Goal: Transaction & Acquisition: Purchase product/service

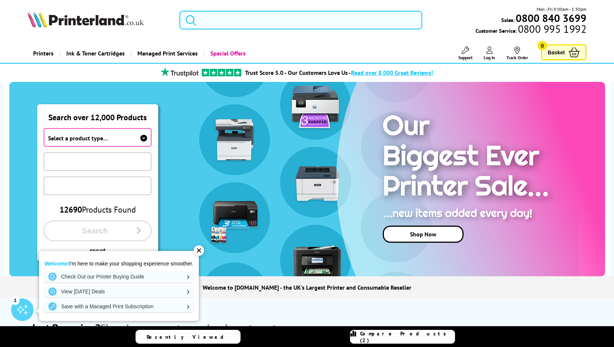
click at [233, 22] on input "search" at bounding box center [301, 20] width 243 height 19
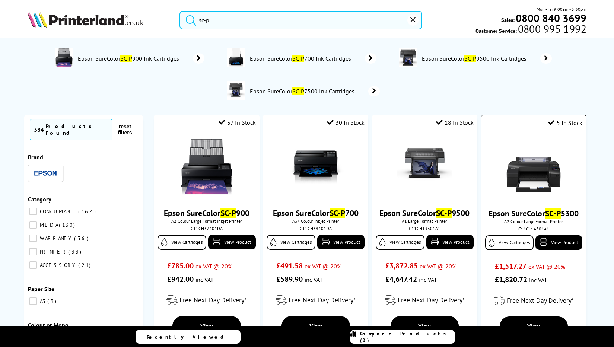
type input "sc-p"
click at [520, 183] on img at bounding box center [534, 168] width 56 height 56
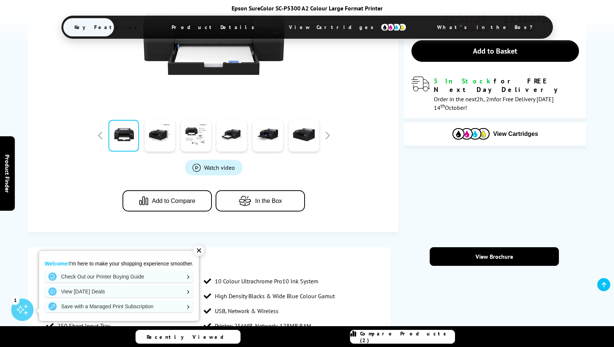
scroll to position [221, 0]
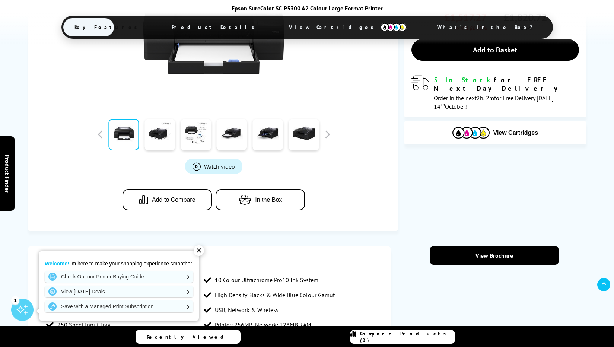
click at [198, 254] on div "✕" at bounding box center [199, 251] width 10 height 10
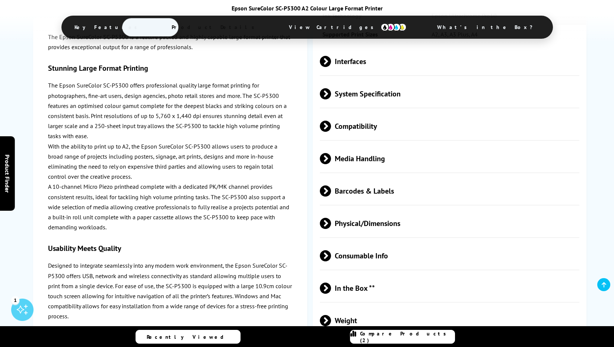
scroll to position [871, 0]
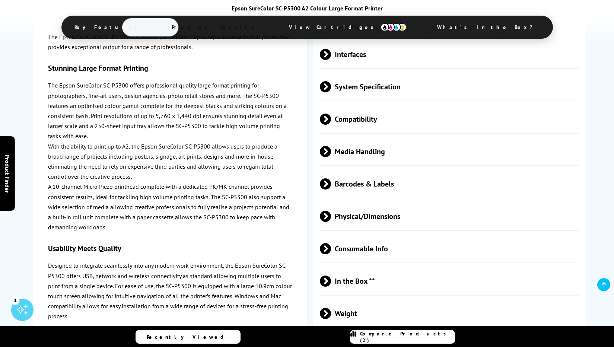
click at [337, 285] on span "In the Box **" at bounding box center [450, 281] width 260 height 28
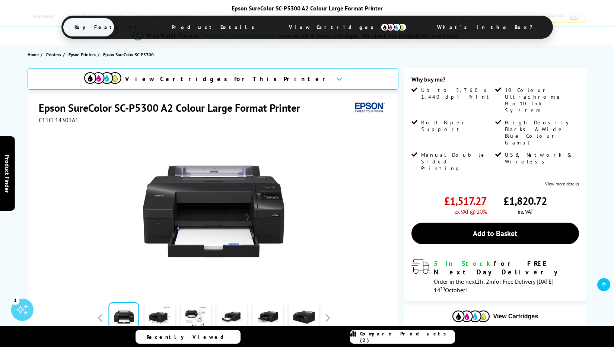
scroll to position [0, 0]
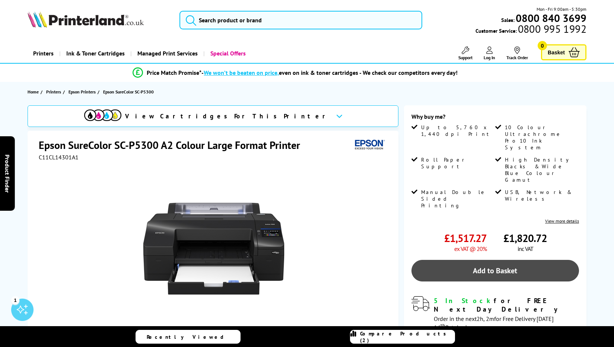
click at [451, 260] on link "Add to Basket" at bounding box center [496, 271] width 168 height 22
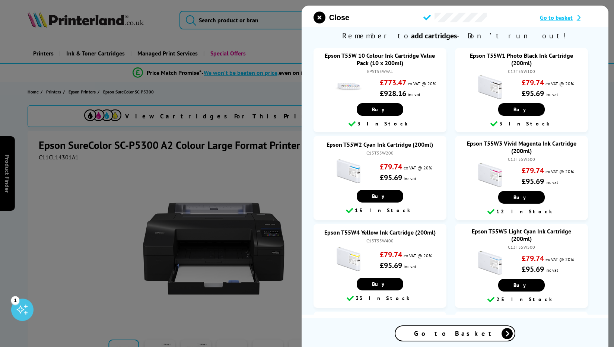
click at [461, 332] on span "Go to Basket" at bounding box center [455, 333] width 82 height 9
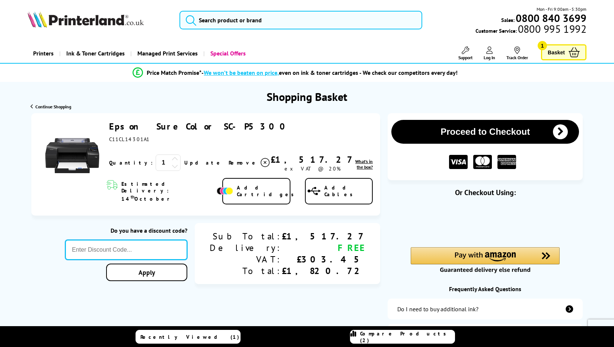
click at [187, 240] on input "text" at bounding box center [126, 250] width 122 height 20
type input "OCT10"
click at [225, 266] on div "Proceed to Checkout Shopping Basket 1 Update" at bounding box center [307, 256] width 614 height 287
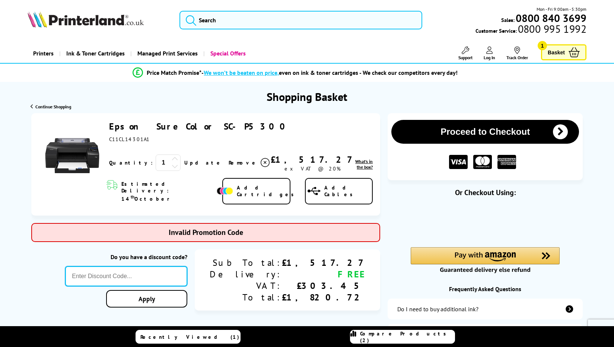
click at [187, 266] on input "text" at bounding box center [126, 276] width 122 height 20
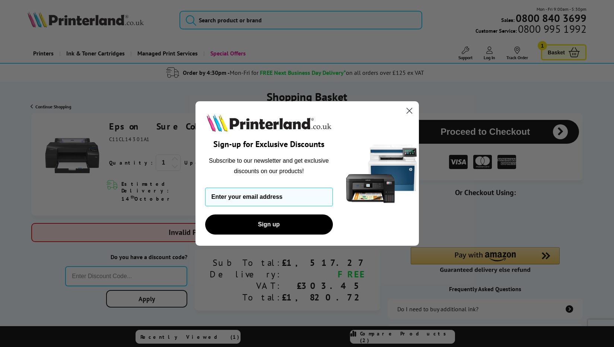
click at [408, 105] on circle "Close dialog" at bounding box center [409, 111] width 12 height 12
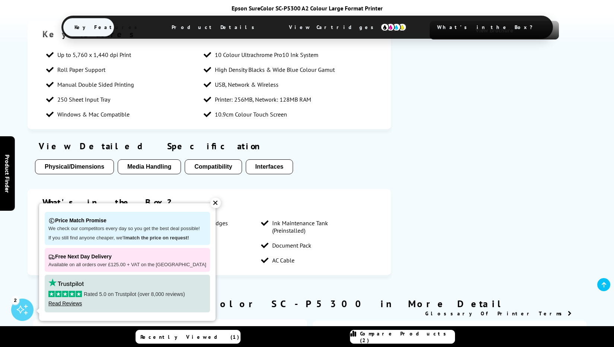
scroll to position [442, 0]
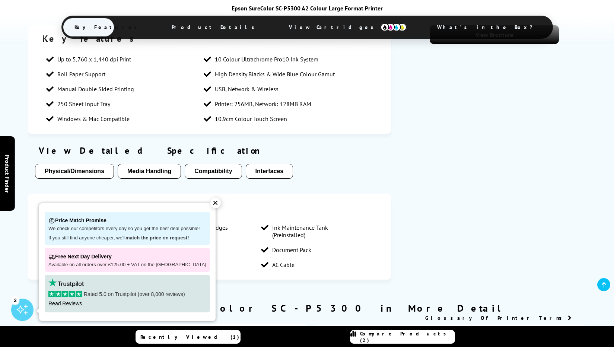
click at [213, 199] on div "✕" at bounding box center [216, 203] width 10 height 10
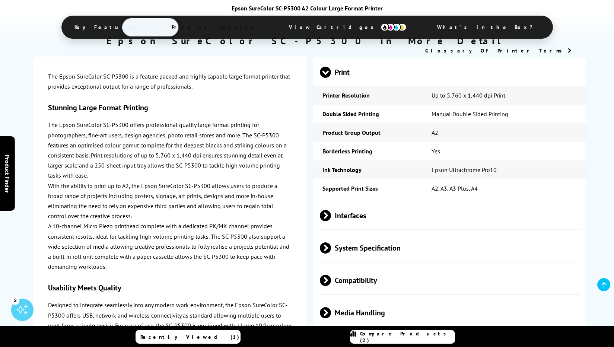
scroll to position [710, 0]
click at [346, 229] on span "Interfaces" at bounding box center [450, 215] width 260 height 28
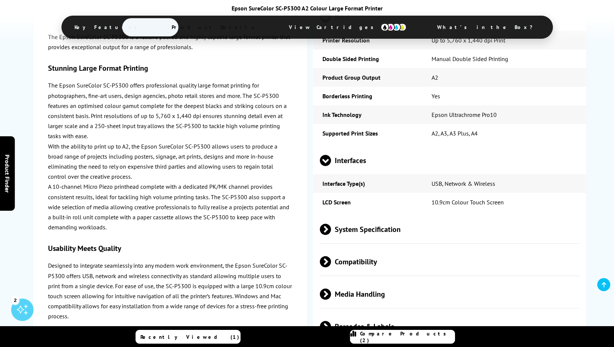
scroll to position [772, 0]
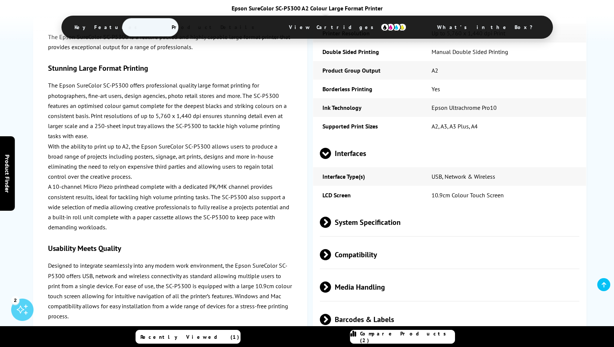
click at [347, 233] on span "System Specification" at bounding box center [450, 222] width 260 height 28
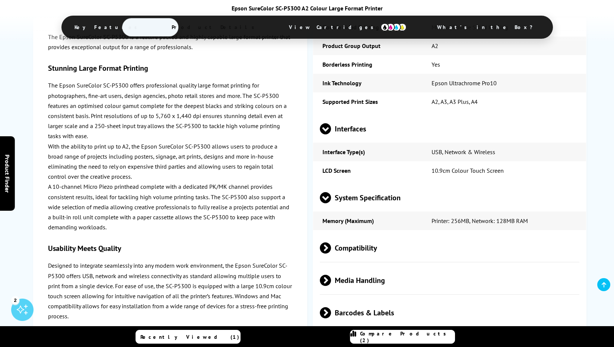
scroll to position [801, 0]
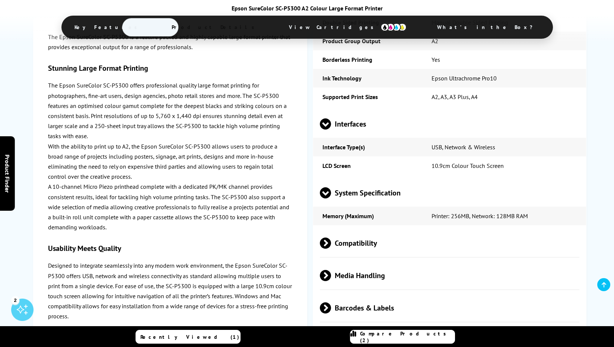
click at [347, 247] on span "Compatibility" at bounding box center [450, 243] width 260 height 28
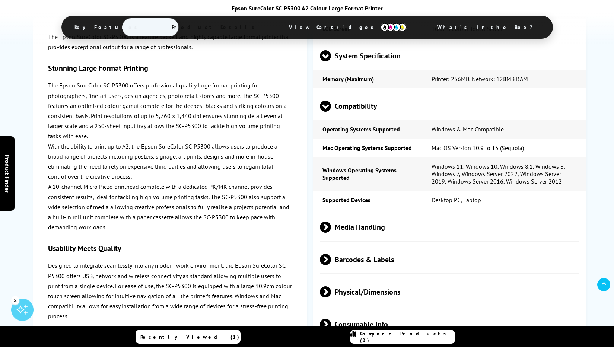
scroll to position [939, 0]
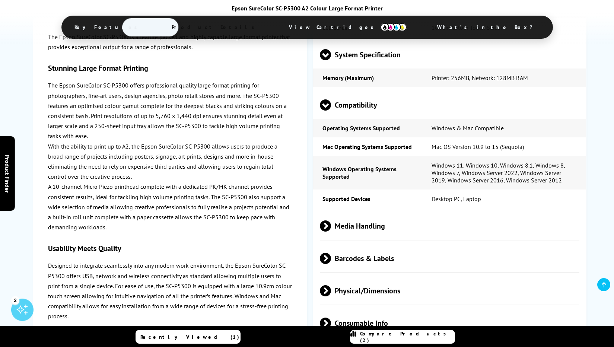
click at [347, 240] on span "Media Handling" at bounding box center [450, 226] width 260 height 28
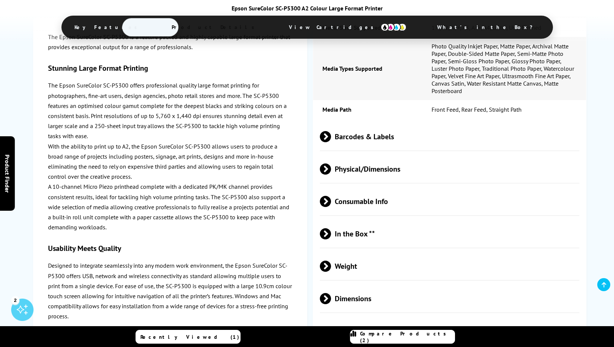
scroll to position [1218, 0]
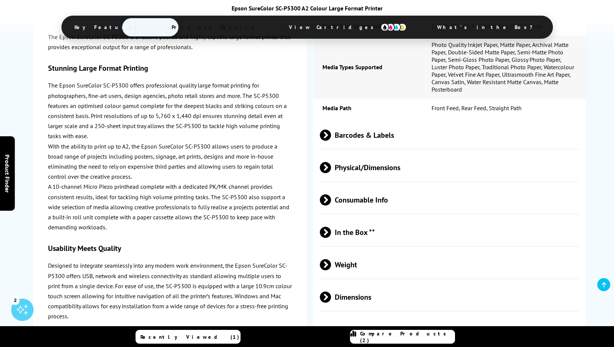
click at [356, 214] on span "Consumable Info" at bounding box center [450, 200] width 260 height 28
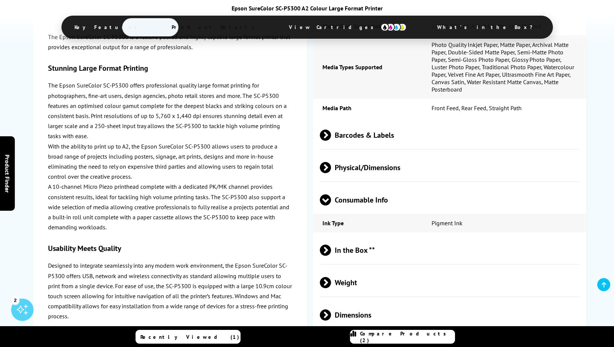
click at [356, 214] on span "Consumable Info" at bounding box center [450, 200] width 260 height 28
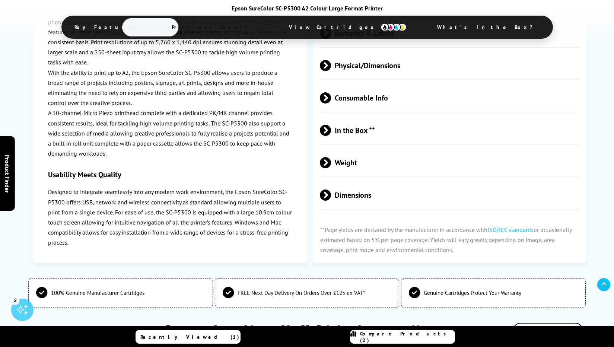
scroll to position [1327, 0]
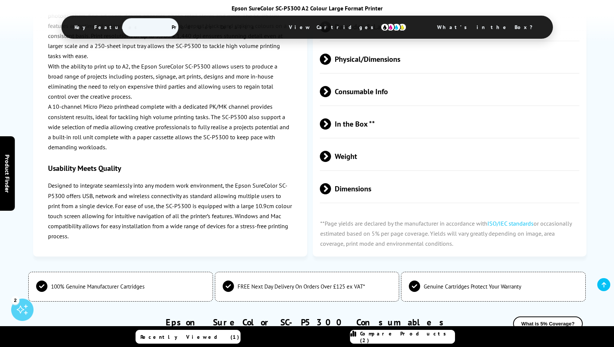
click at [356, 203] on span "Dimensions" at bounding box center [450, 189] width 260 height 28
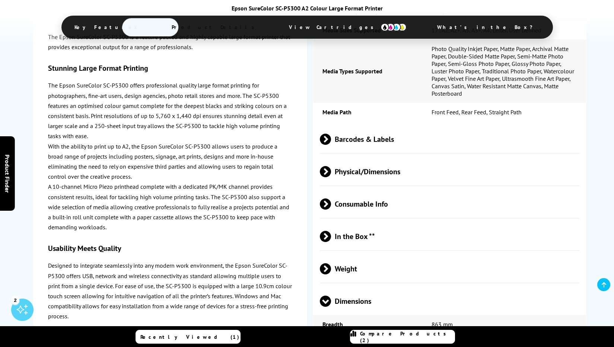
scroll to position [1263, 0]
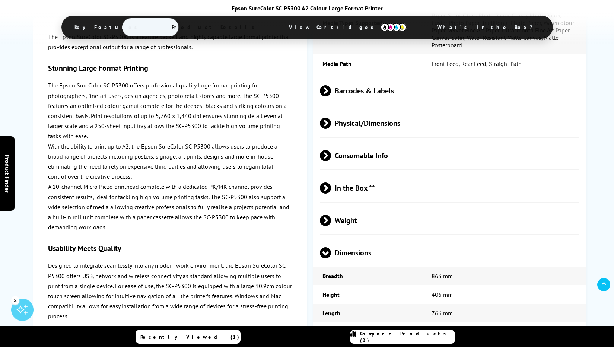
click at [357, 202] on span "In the Box **" at bounding box center [450, 188] width 260 height 28
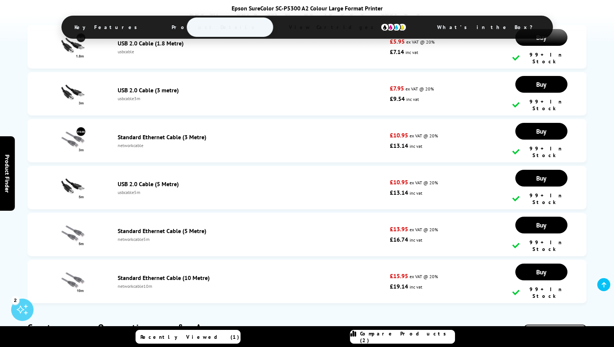
scroll to position [5273, 0]
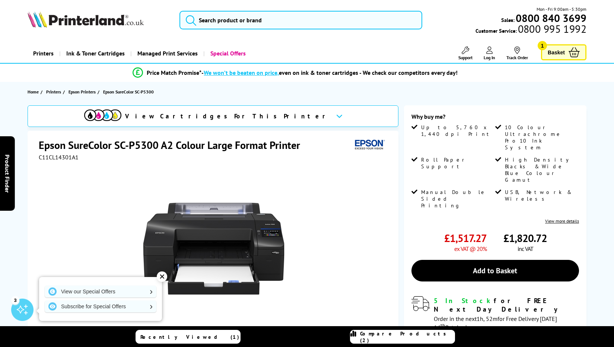
click at [53, 146] on h1 "Epson SureColor SC-P5300 A2 Colour Large Format Printer" at bounding box center [173, 145] width 269 height 14
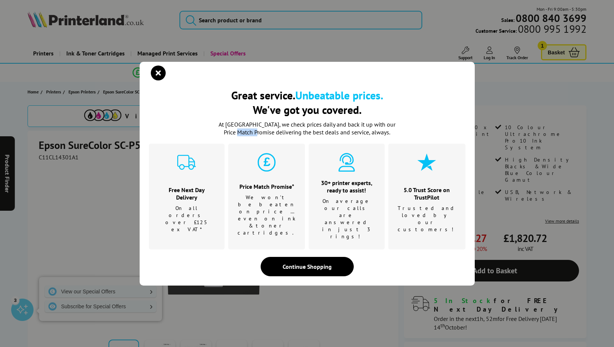
click at [53, 146] on div "Great service. Unbeatable prices. We've got you covered. Great service. Unbeata…" at bounding box center [307, 173] width 614 height 347
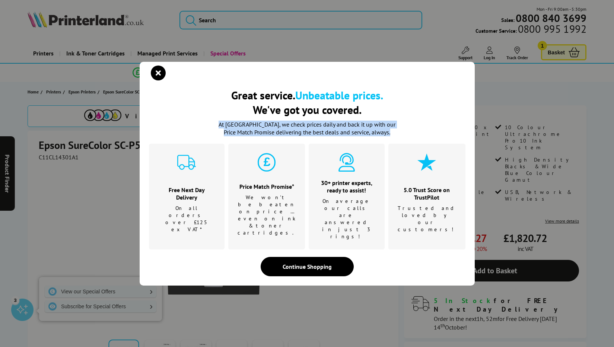
click at [53, 146] on div "Great service. Unbeatable prices. We've got you covered. Great service. Unbeata…" at bounding box center [307, 173] width 614 height 347
click at [160, 80] on icon "close modal" at bounding box center [158, 73] width 15 height 15
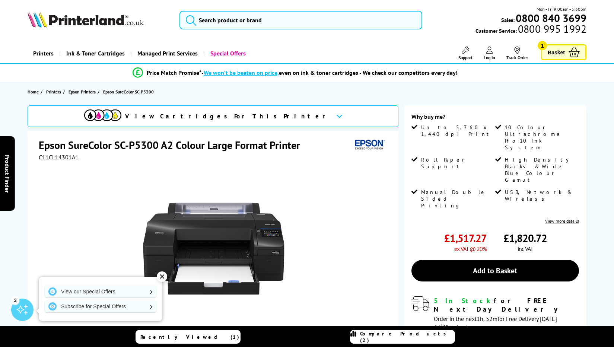
click at [107, 147] on h1 "Epson SureColor SC-P5300 A2 Colour Large Format Printer" at bounding box center [173, 145] width 269 height 14
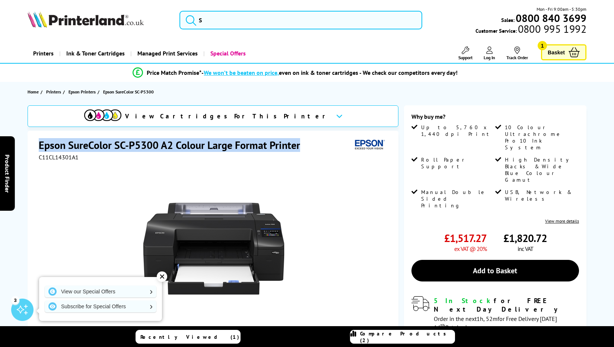
click at [107, 147] on h1 "Epson SureColor SC-P5300 A2 Colour Large Format Printer" at bounding box center [173, 145] width 269 height 14
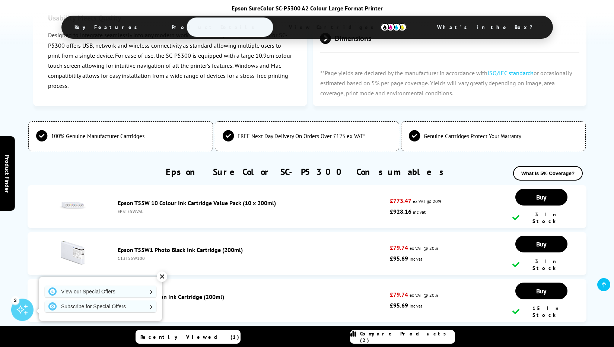
scroll to position [1179, 0]
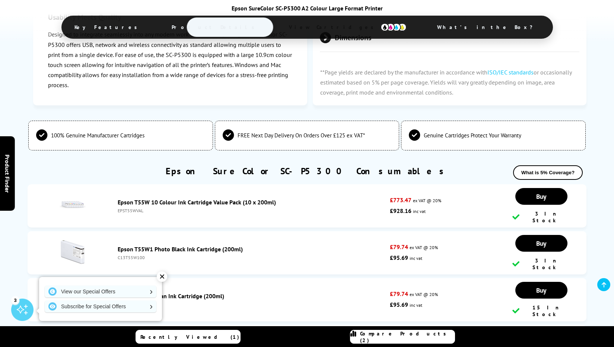
click at [162, 276] on div "✕" at bounding box center [162, 277] width 10 height 10
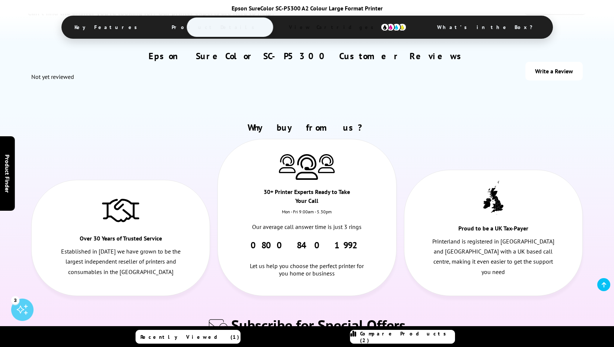
scroll to position [4846, 0]
